Goal: Task Accomplishment & Management: Manage account settings

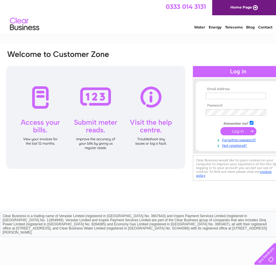
type input "[PERSON_NAME][EMAIL_ADDRESS][DOMAIN_NAME]"
click at [235, 130] on input "submit" at bounding box center [239, 131] width 36 height 8
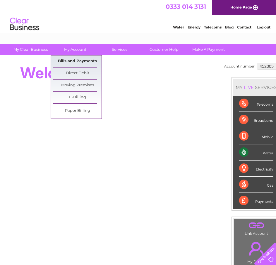
click at [69, 58] on link "Bills and Payments" at bounding box center [77, 61] width 48 height 12
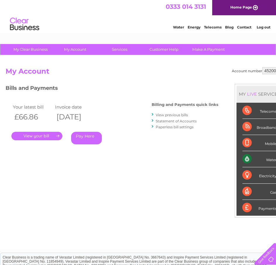
click at [31, 135] on link "." at bounding box center [36, 136] width 51 height 9
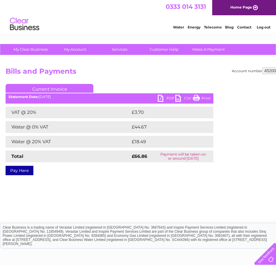
click at [167, 98] on link "PDF" at bounding box center [167, 99] width 18 height 9
